Goal: Information Seeking & Learning: Learn about a topic

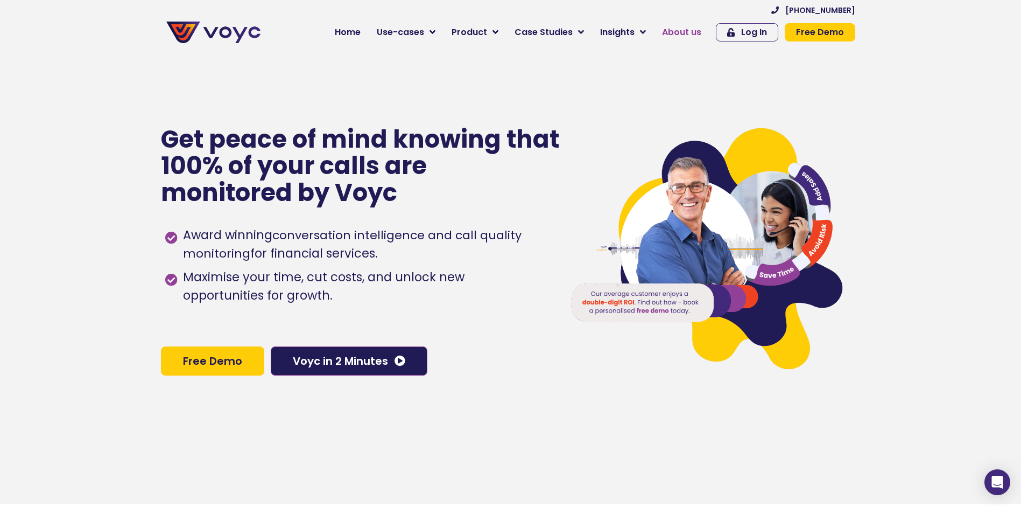
click at [696, 29] on span "About us" at bounding box center [681, 32] width 39 height 13
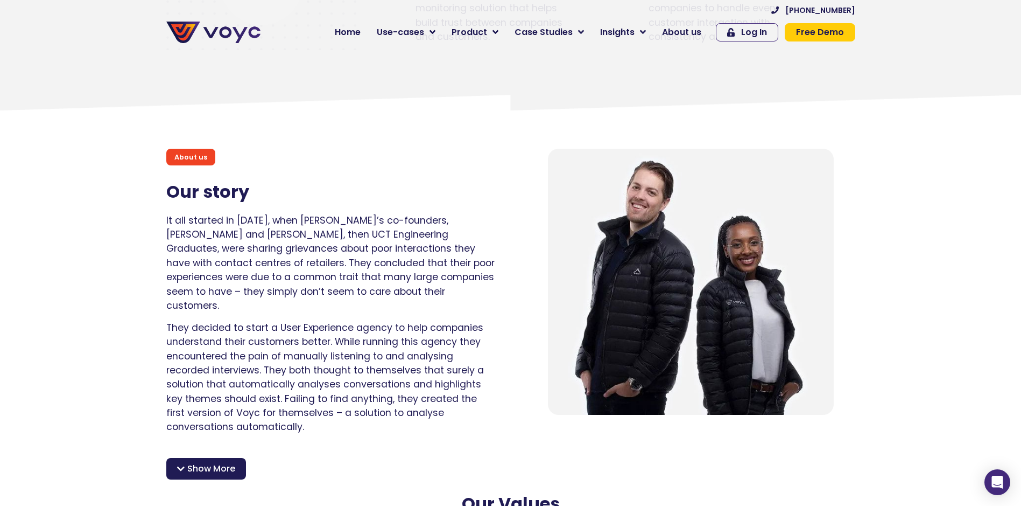
scroll to position [646, 0]
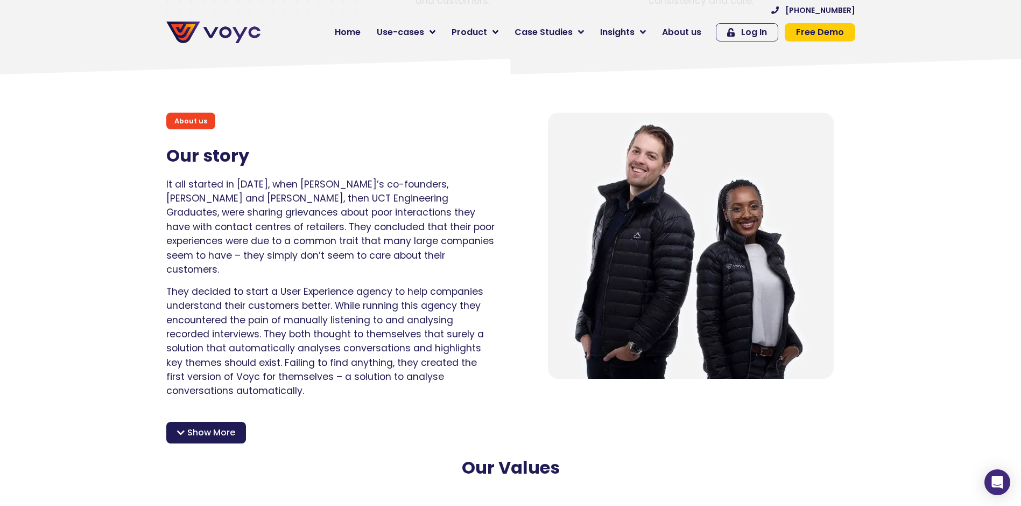
click at [201, 426] on span "Show More" at bounding box center [211, 432] width 48 height 13
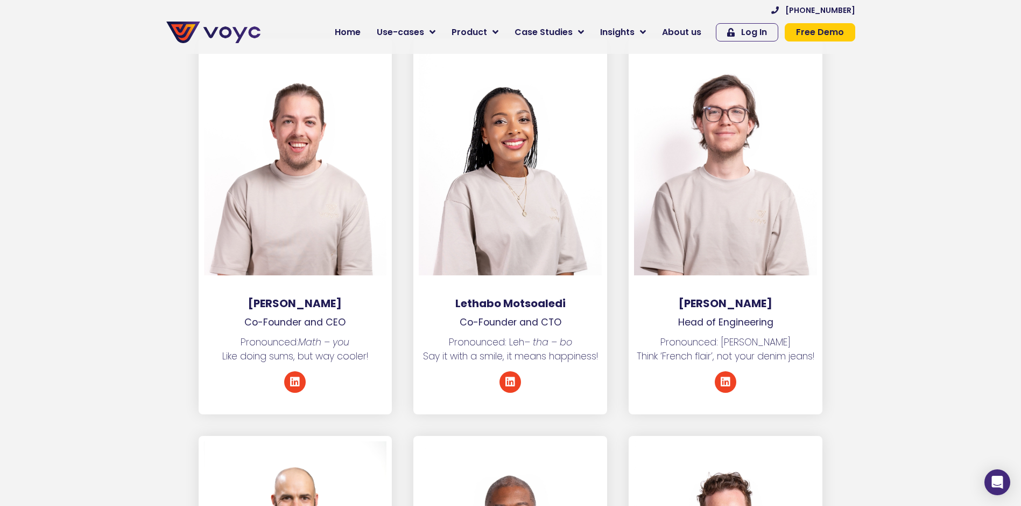
scroll to position [1693, 0]
